Goal: Information Seeking & Learning: Learn about a topic

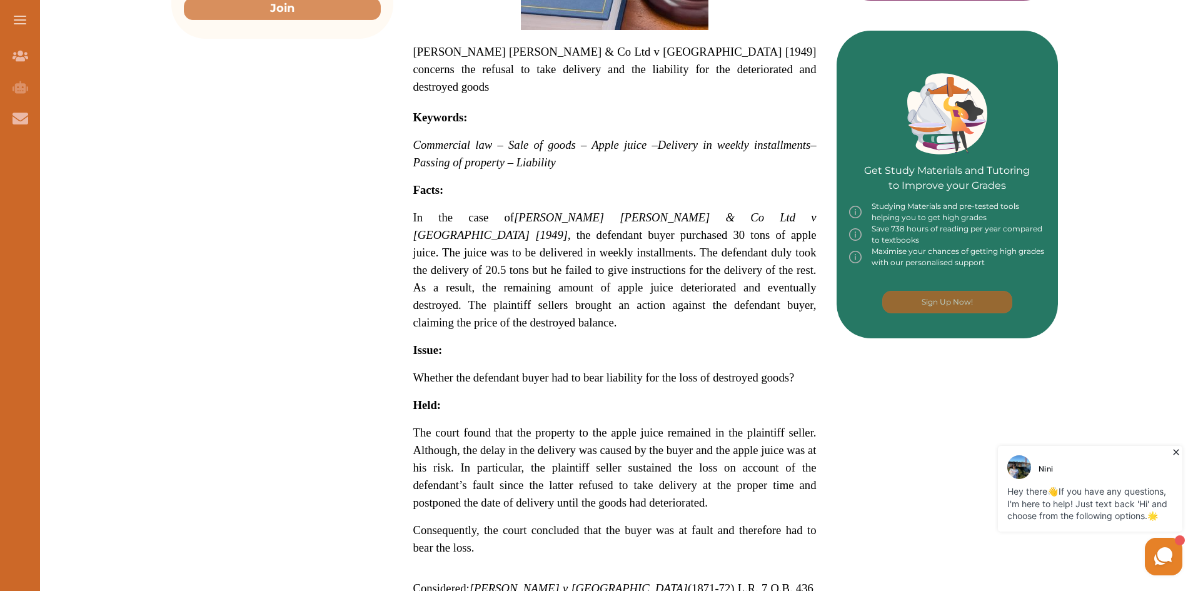
scroll to position [500, 0]
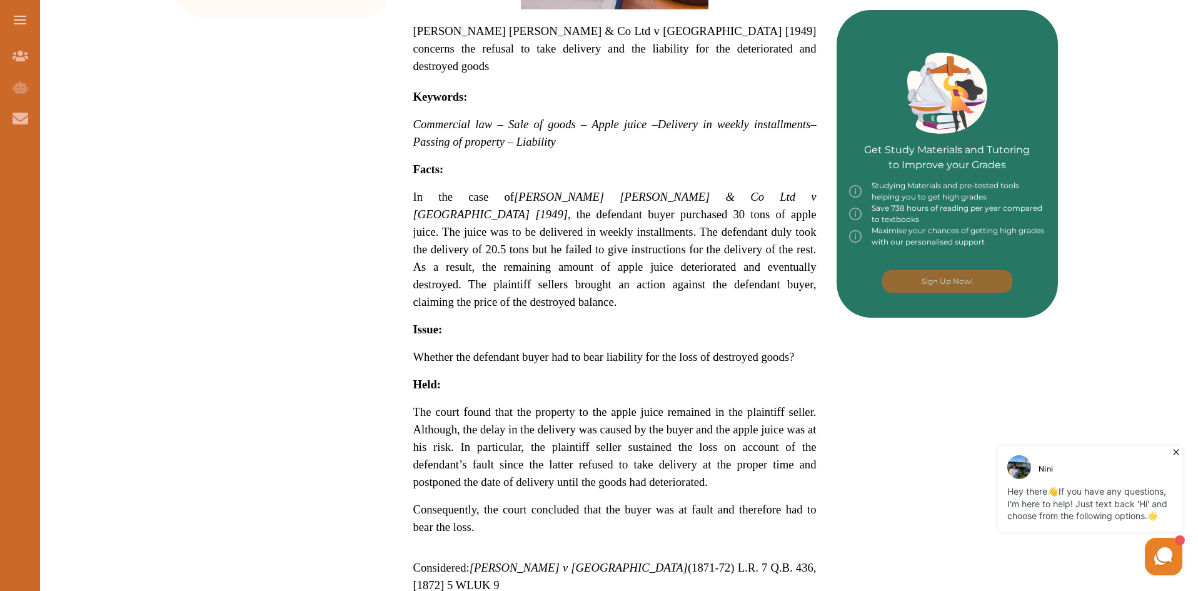
drag, startPoint x: 660, startPoint y: 389, endPoint x: 669, endPoint y: 393, distance: 9.8
click at [596, 405] on span "The court found that the property to the apple juice remained in the plaintiff …" at bounding box center [614, 446] width 403 height 83
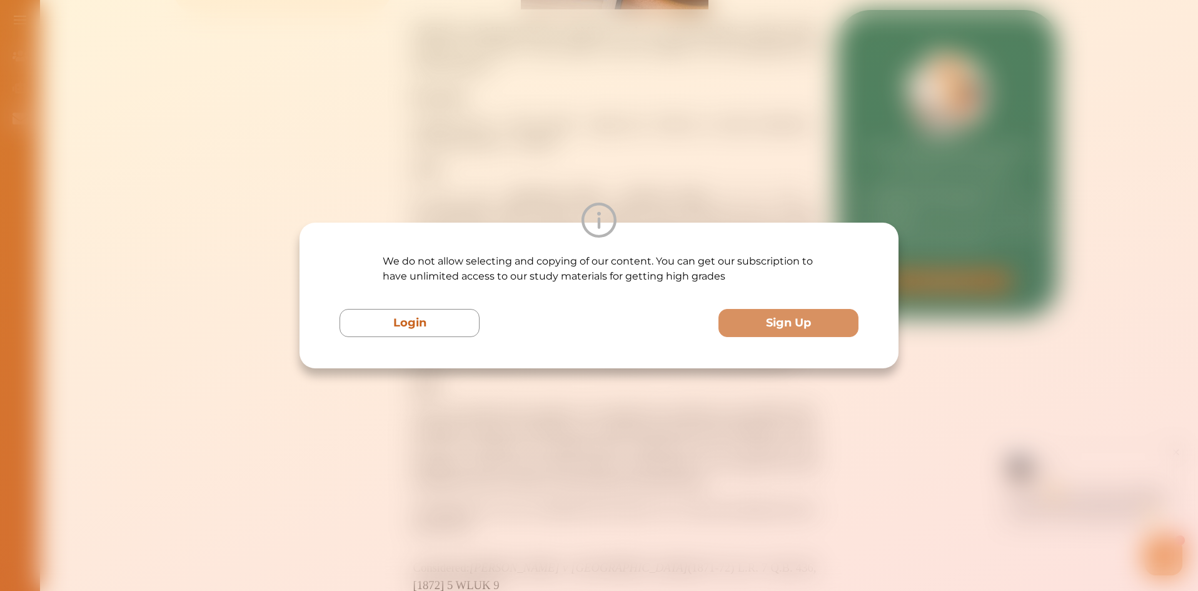
click at [596, 429] on div "We do not allow selecting and copying of our content. You can get our subscript…" at bounding box center [599, 295] width 1198 height 591
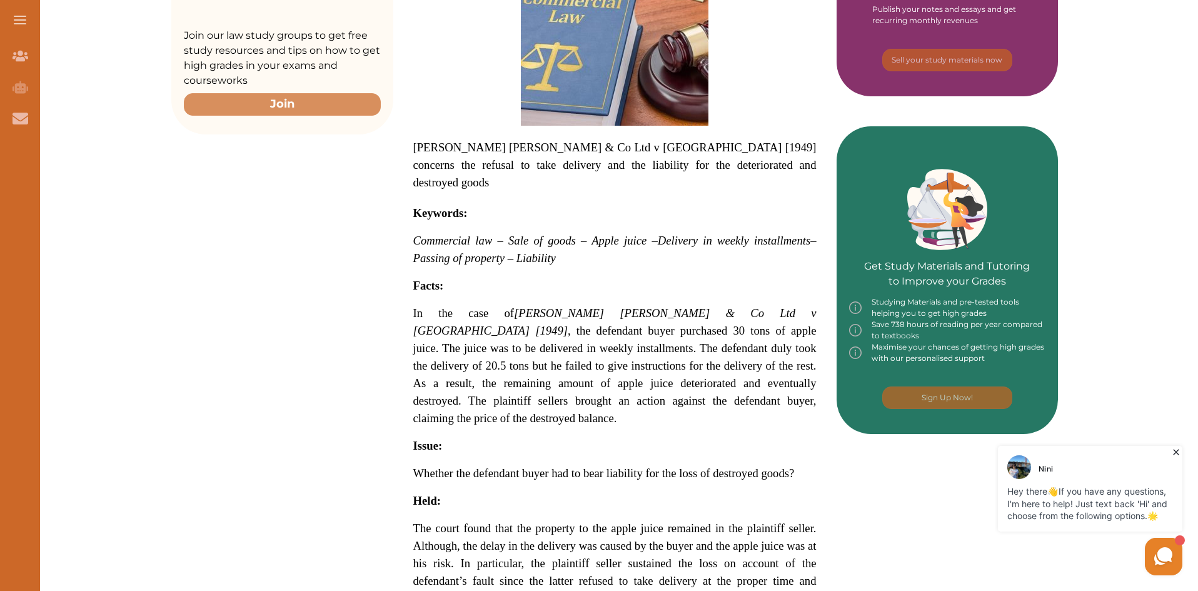
scroll to position [375, 0]
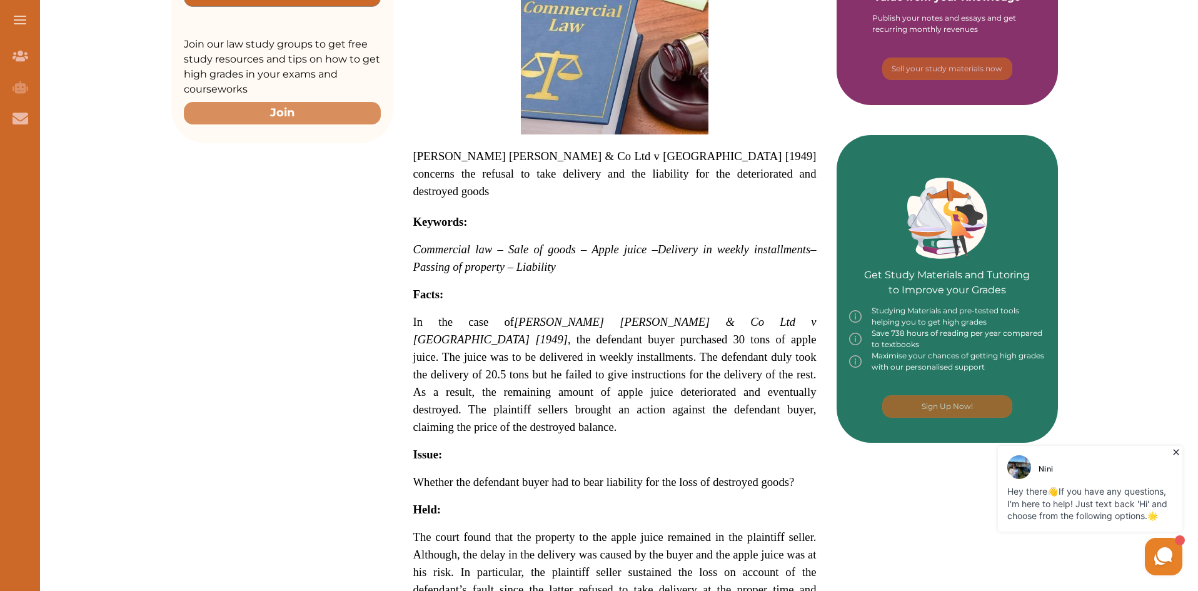
click at [533, 241] on p "Commercial law – Sale of goods – Apple juice – Delivery in weekly installments …" at bounding box center [614, 258] width 403 height 35
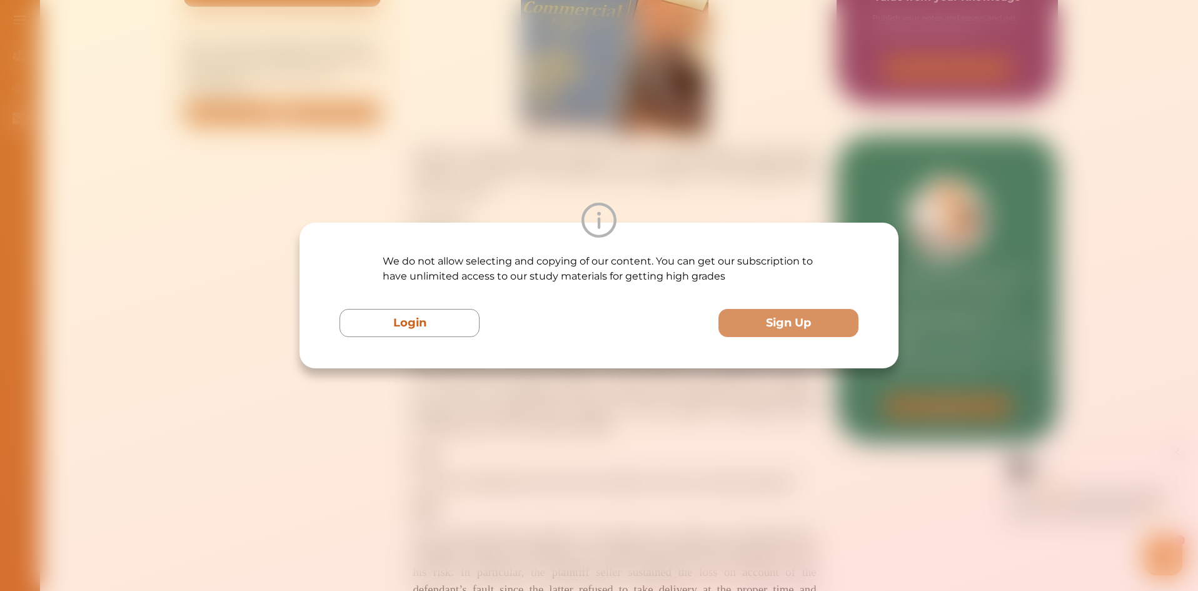
click at [591, 441] on div "We do not allow selecting and copying of our content. You can get our subscript…" at bounding box center [599, 295] width 1198 height 591
